Goal: Task Accomplishment & Management: Use online tool/utility

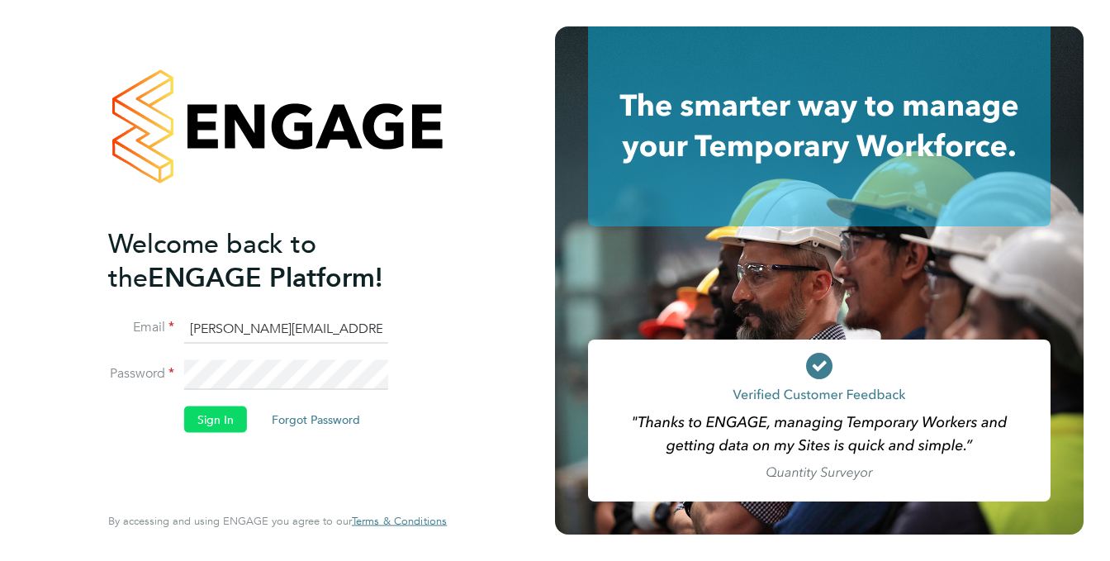
click at [228, 414] on button "Sign In" at bounding box center [215, 419] width 63 height 26
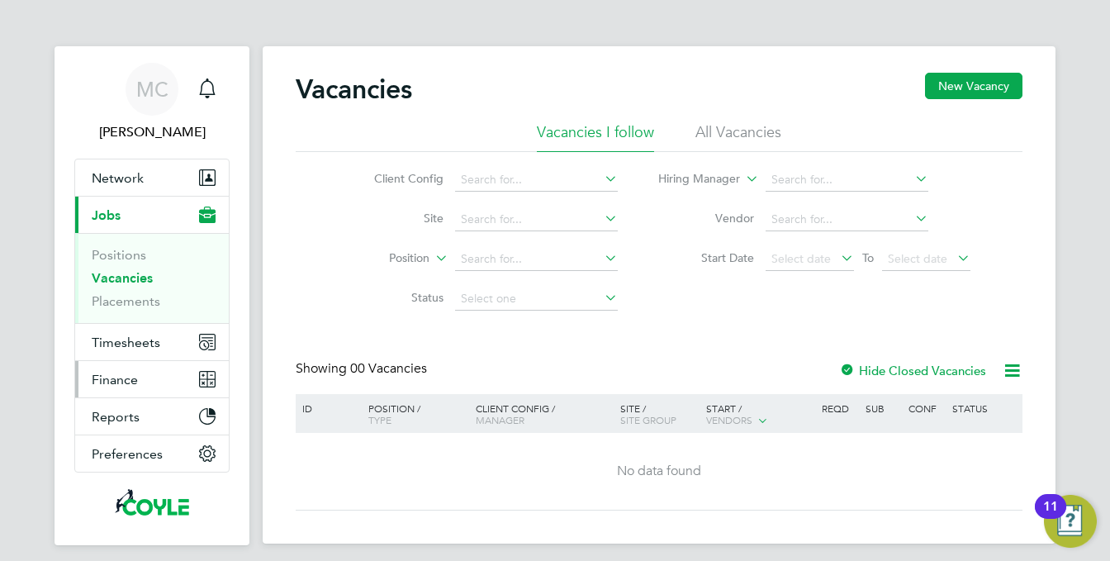
click at [121, 382] on span "Finance" at bounding box center [115, 380] width 46 height 16
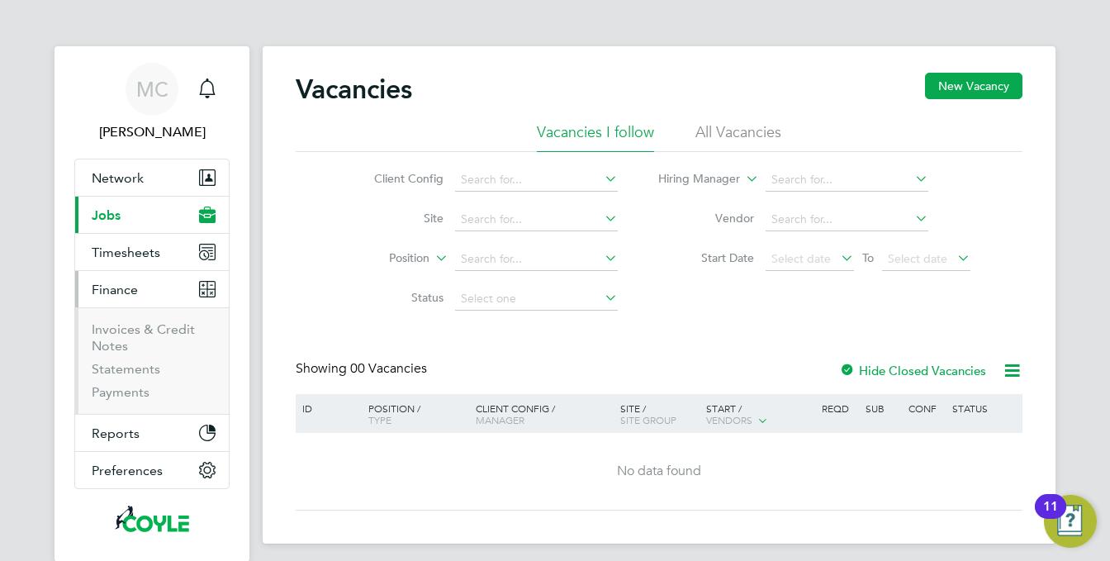
click at [124, 337] on li "Invoices & Credit Notes" at bounding box center [154, 341] width 124 height 40
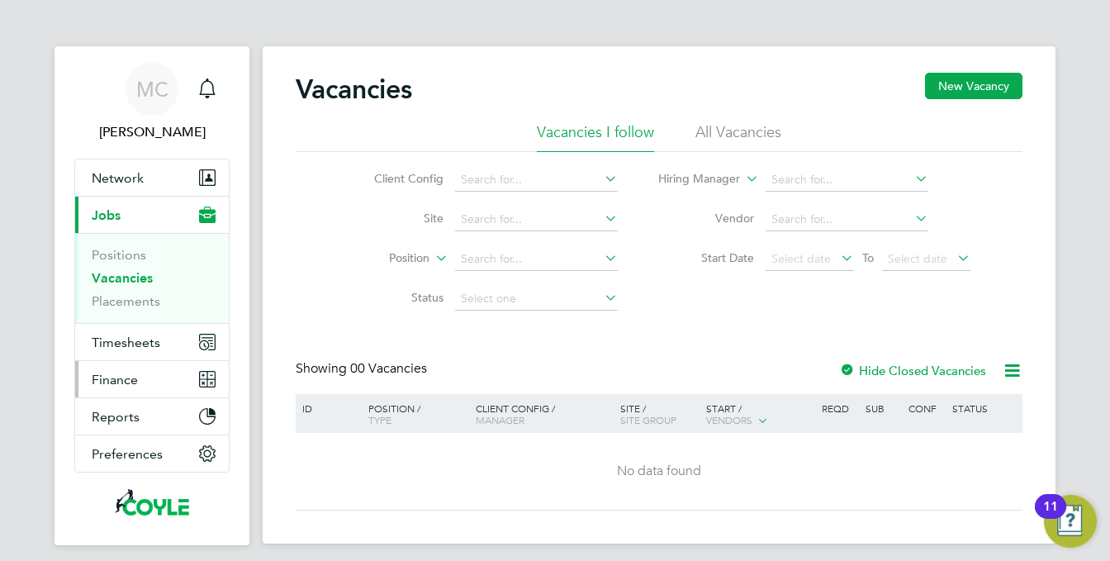
click at [112, 382] on span "Finance" at bounding box center [115, 380] width 46 height 16
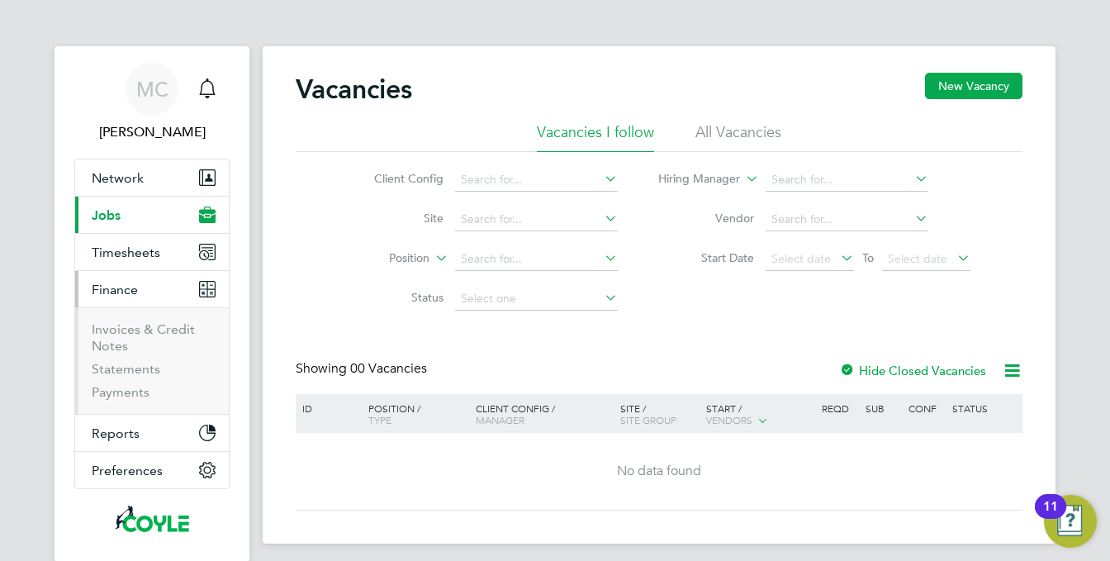
click at [127, 342] on li "Invoices & Credit Notes" at bounding box center [154, 341] width 124 height 40
click at [114, 335] on link "Invoices & Credit Notes" at bounding box center [143, 337] width 103 height 32
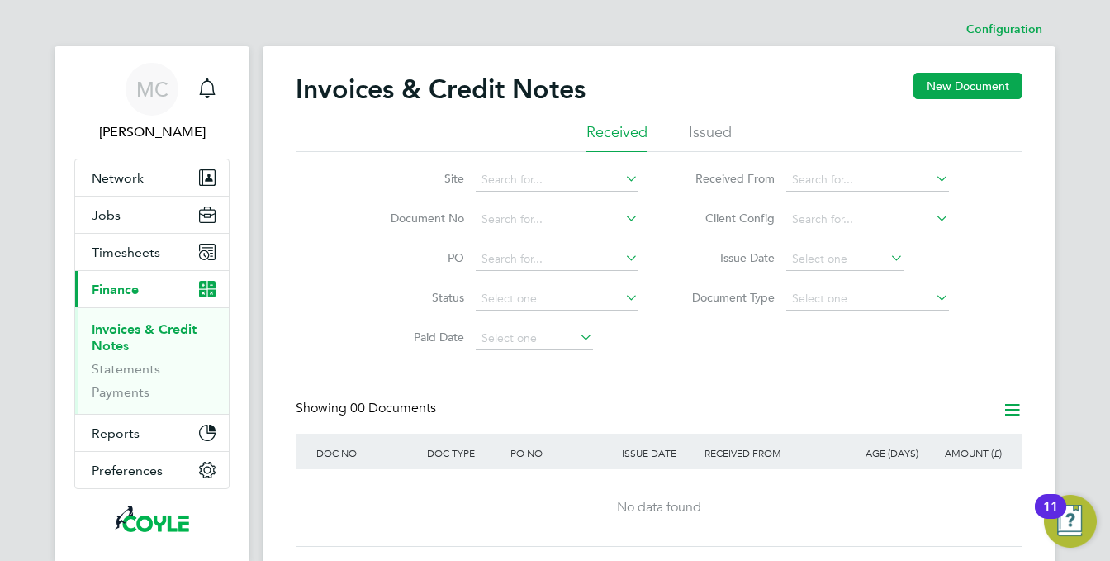
click at [714, 131] on li "Issued" at bounding box center [710, 137] width 43 height 30
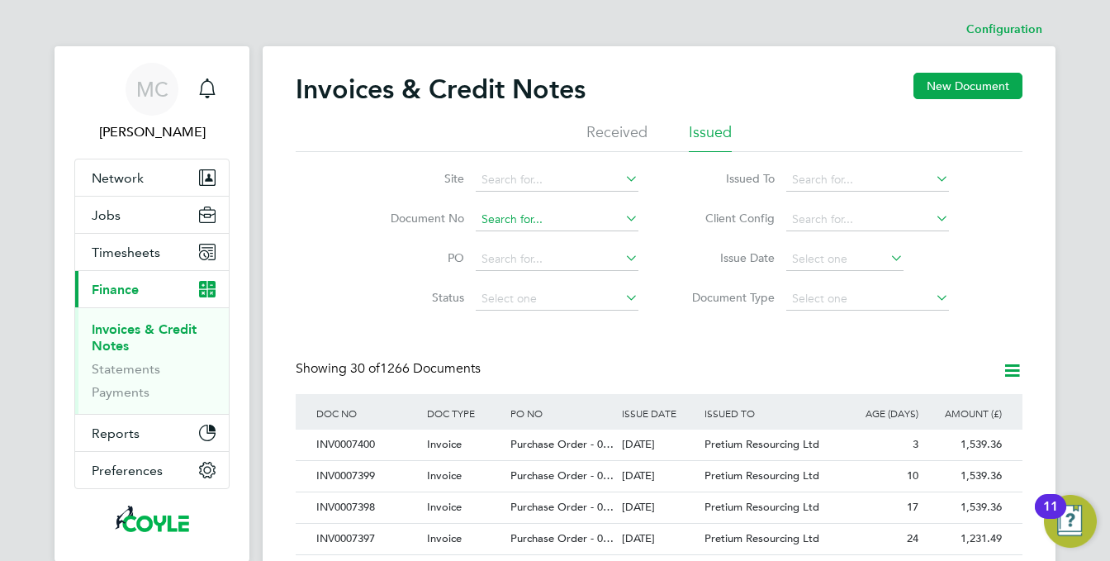
click at [518, 221] on input at bounding box center [557, 219] width 163 height 23
type input "INV0007392"
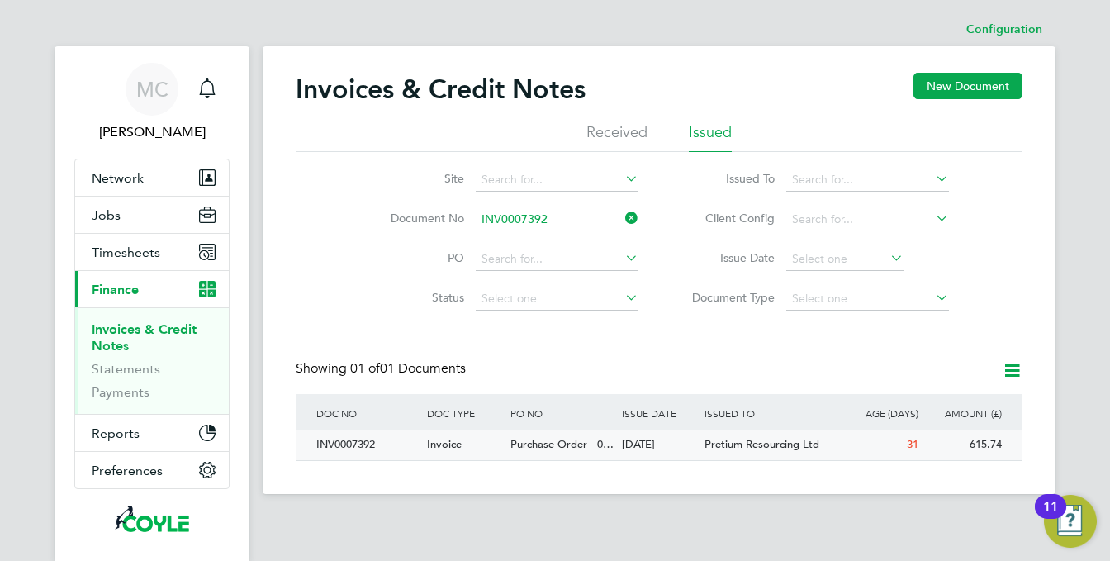
click at [561, 442] on span "Purchase Order - 0…" at bounding box center [561, 444] width 103 height 14
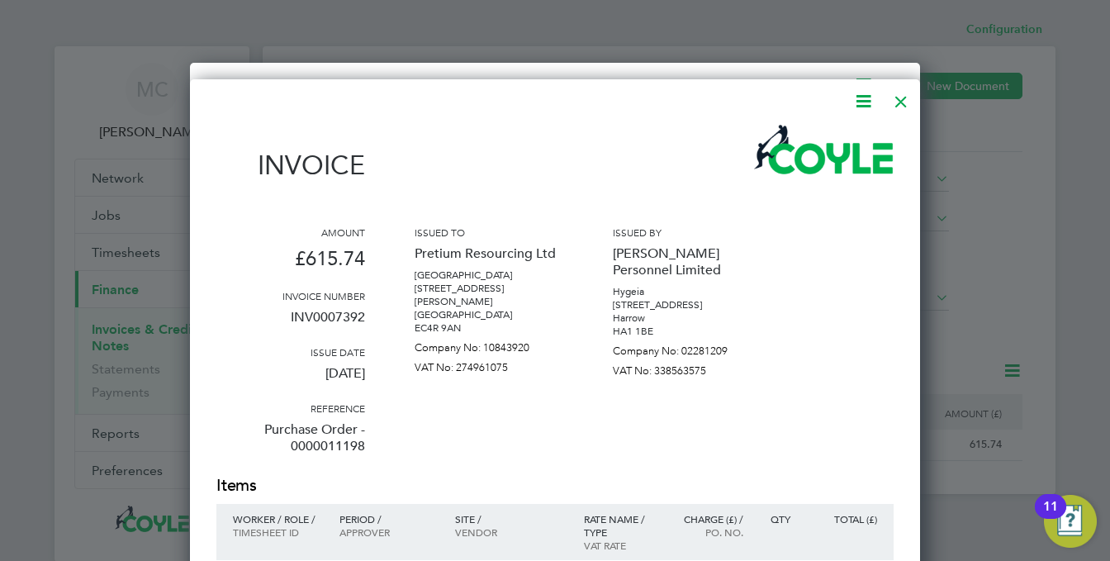
click at [904, 105] on div at bounding box center [901, 98] width 30 height 30
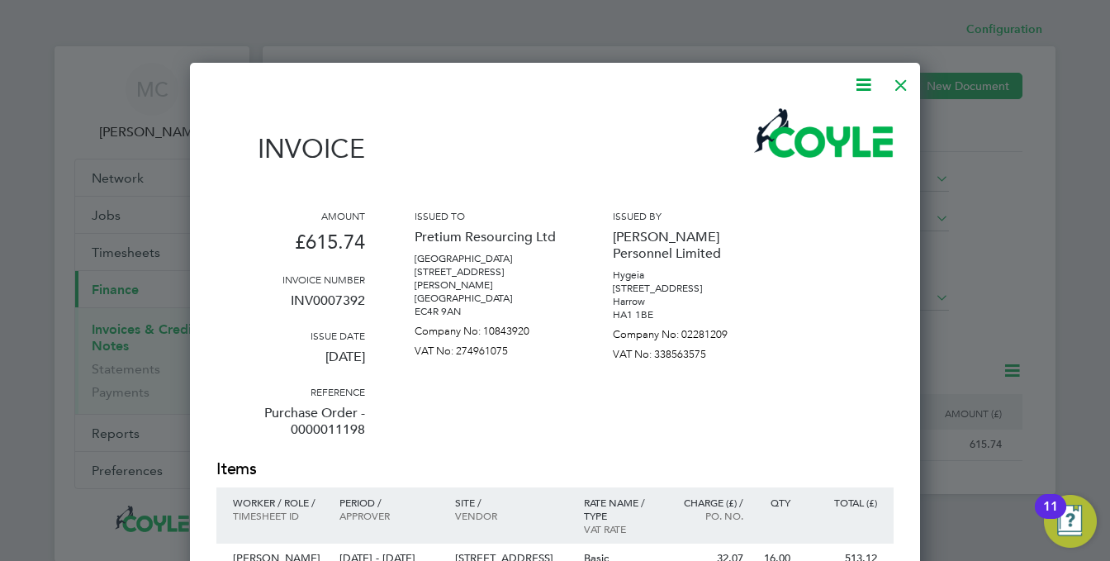
click at [901, 84] on div at bounding box center [901, 81] width 30 height 30
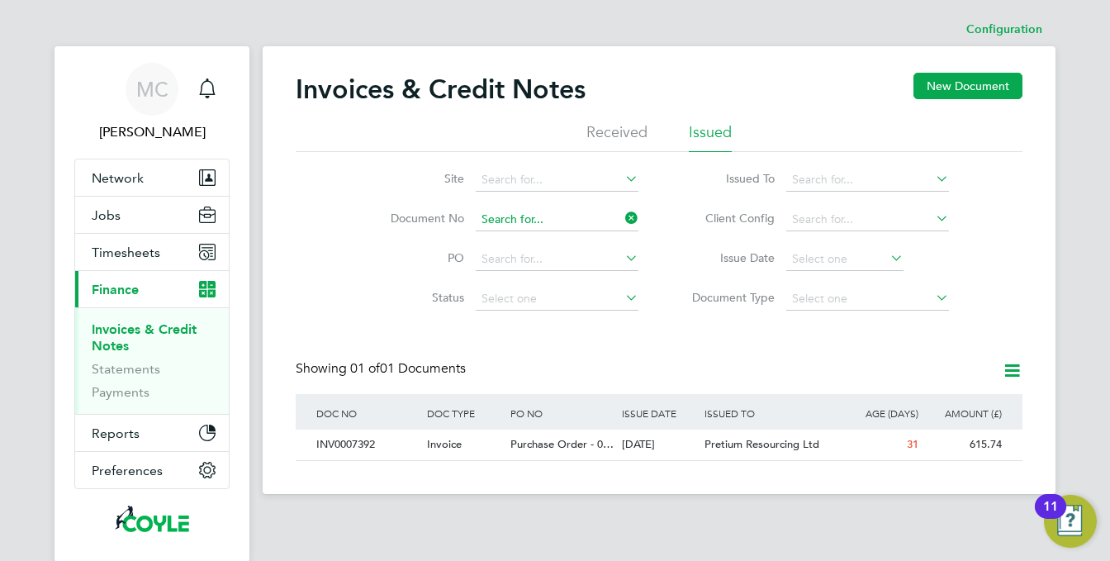
click at [566, 220] on input at bounding box center [557, 219] width 163 height 23
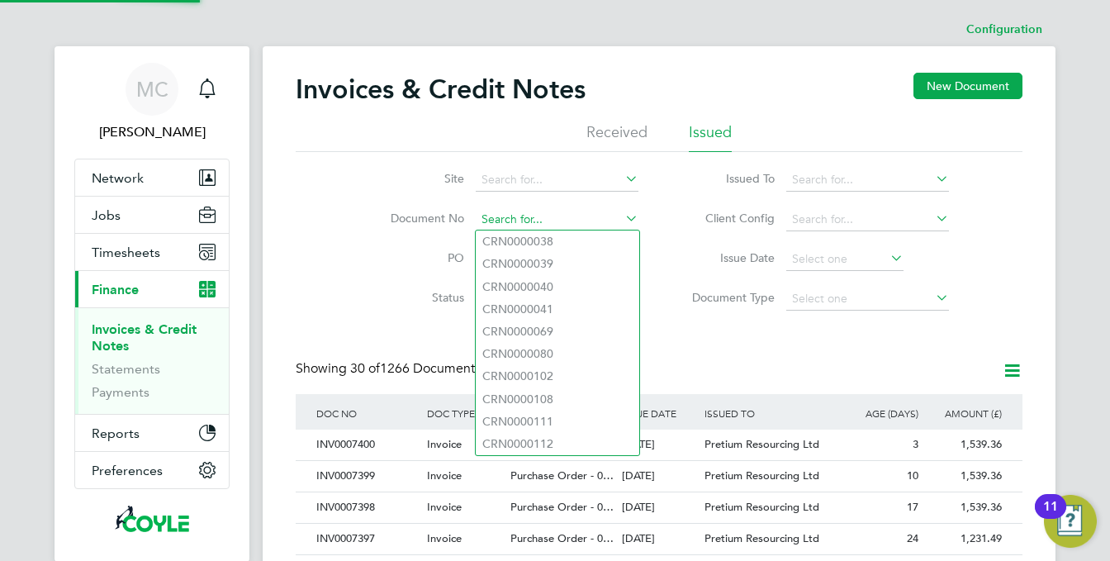
click at [566, 220] on input at bounding box center [557, 219] width 163 height 23
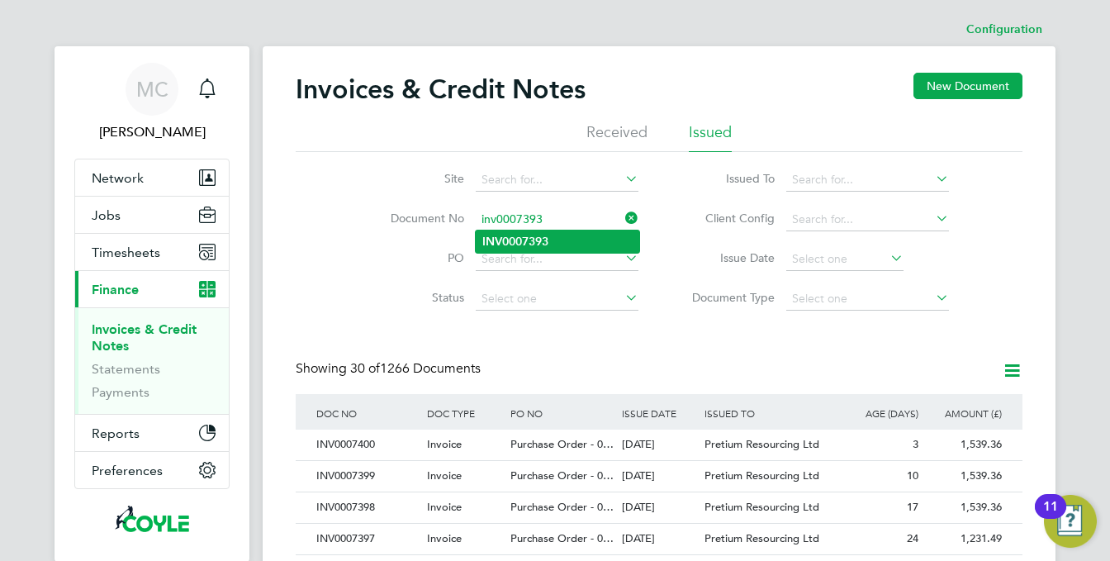
click at [580, 248] on li "INV0007393" at bounding box center [558, 241] width 164 height 22
type input "INV0007393"
